Goal: Task Accomplishment & Management: Manage account settings

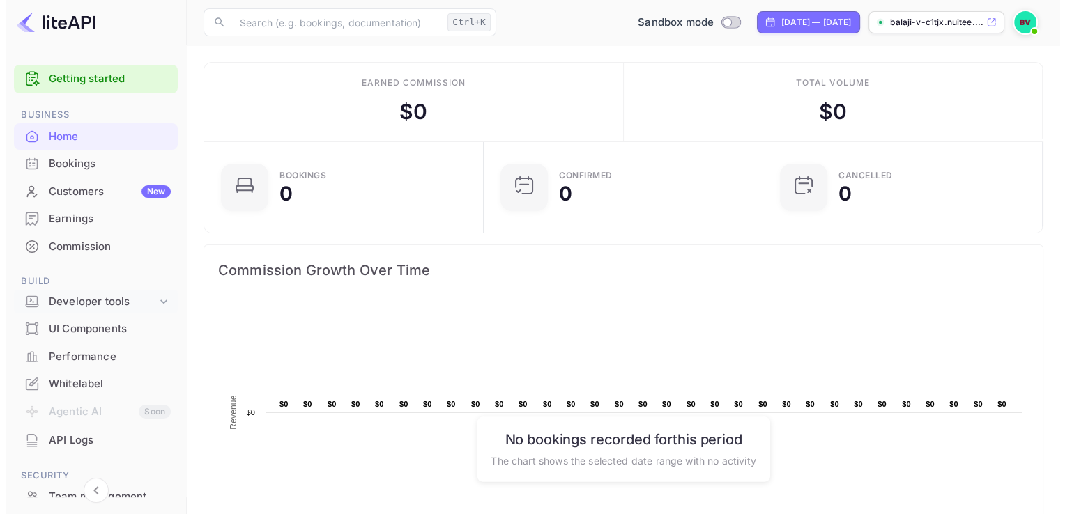
scroll to position [91, 0]
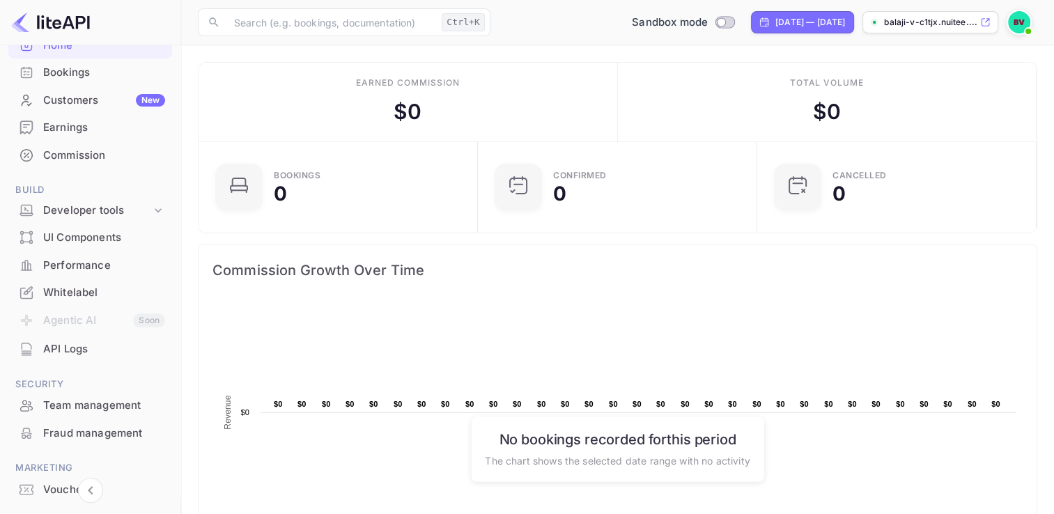
click at [66, 335] on li "API Logs" at bounding box center [90, 349] width 164 height 28
click at [65, 340] on div "API Logs" at bounding box center [90, 349] width 164 height 27
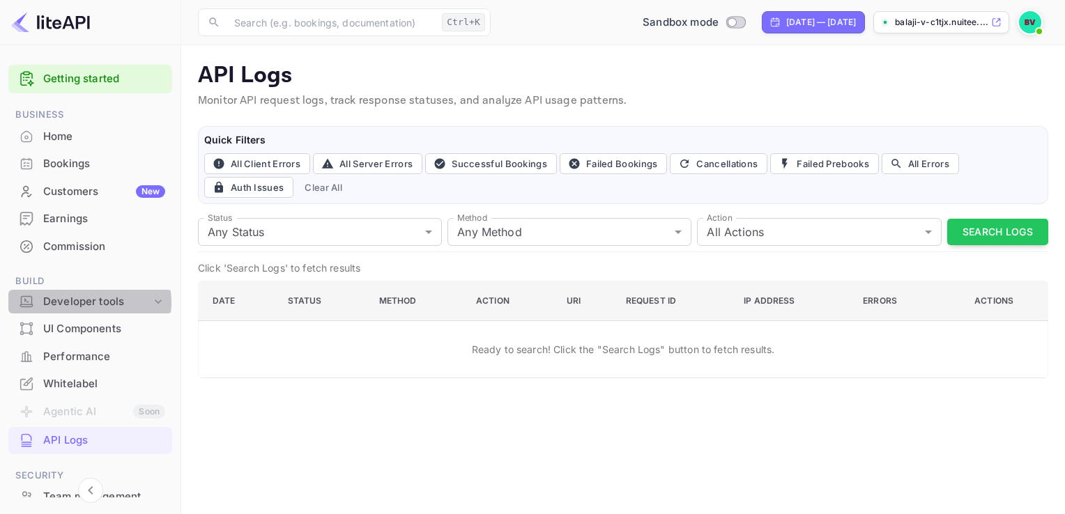
click at [83, 302] on div "Developer tools" at bounding box center [97, 302] width 108 height 16
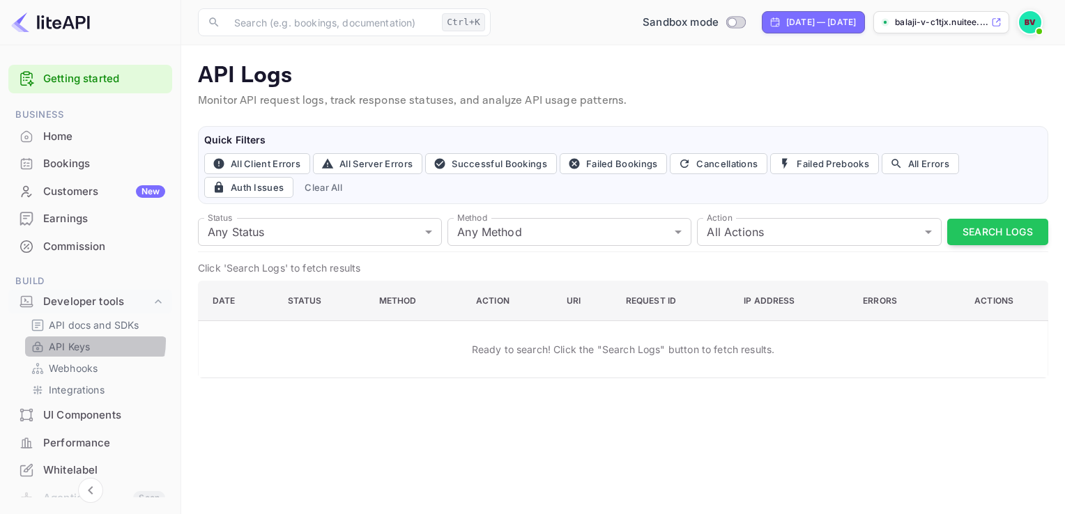
click at [87, 341] on p "API Keys" at bounding box center [69, 346] width 41 height 15
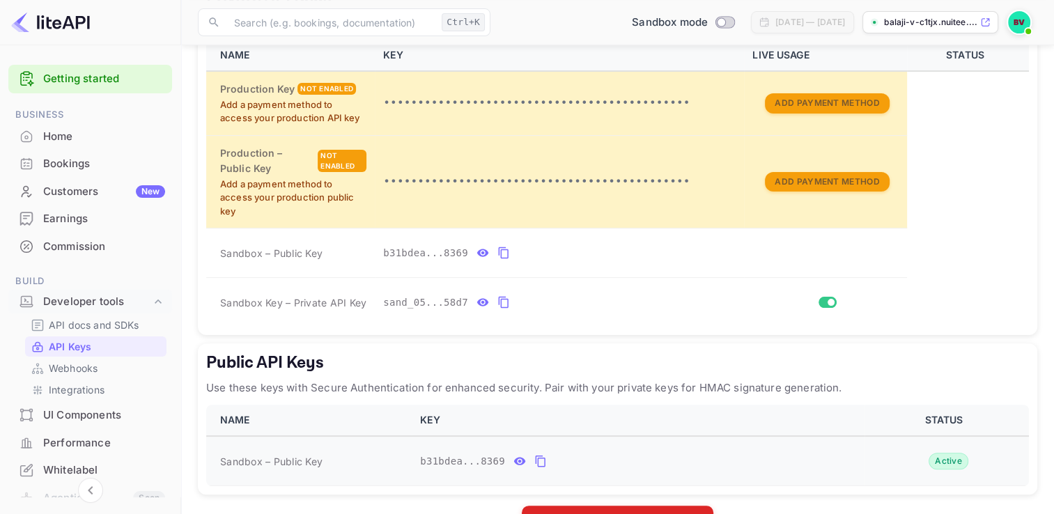
scroll to position [363, 0]
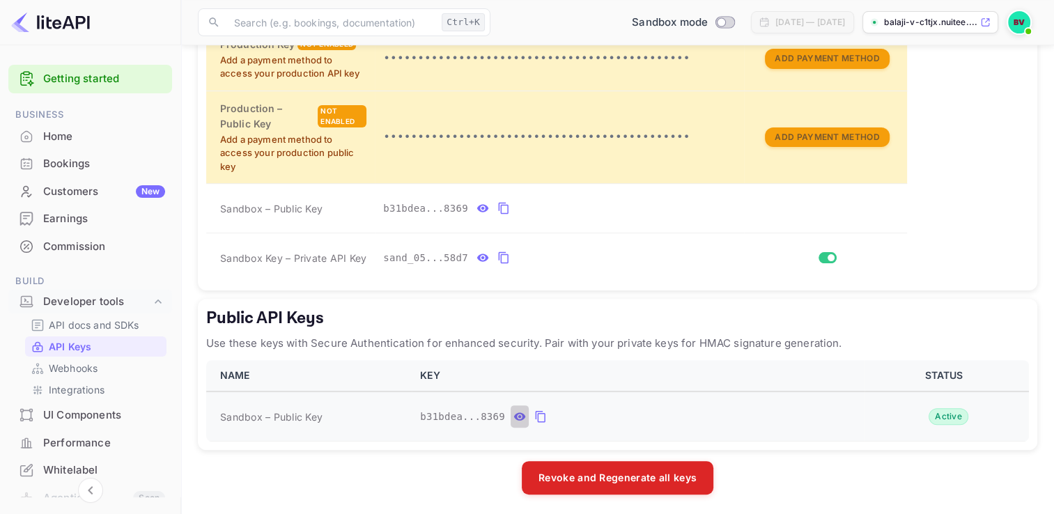
click at [514, 413] on icon "public api keys table" at bounding box center [520, 416] width 13 height 17
click at [665, 416] on button "public api keys table" at bounding box center [674, 417] width 18 height 22
